Goal: Task Accomplishment & Management: Manage account settings

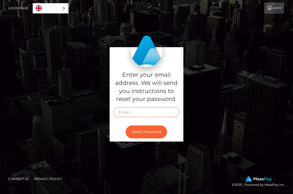
click at [132, 117] on input "text" at bounding box center [147, 112] width 66 height 10
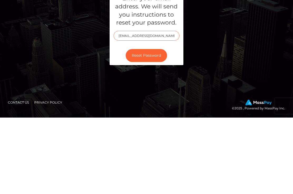
type input "Hayleaa4@gmail.com"
click at [144, 126] on button "Reset Password" at bounding box center [146, 132] width 41 height 13
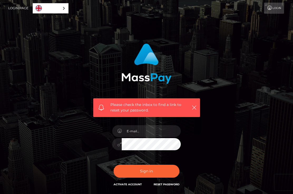
click at [283, 7] on link "Login" at bounding box center [274, 8] width 20 height 11
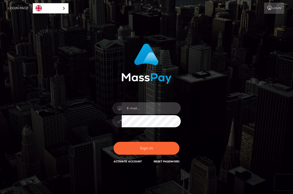
click at [151, 107] on input "email" at bounding box center [151, 108] width 59 height 12
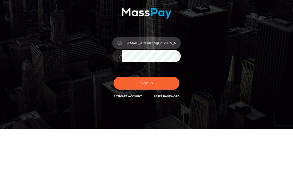
type input "hayleaa4@gmail.com"
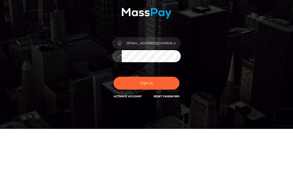
click at [141, 142] on button "Sign in" at bounding box center [147, 148] width 66 height 13
